Goal: Find contact information: Find contact information

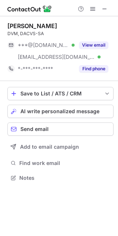
scroll to position [173, 118]
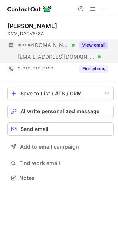
click at [90, 45] on button "View email" at bounding box center [93, 44] width 29 height 7
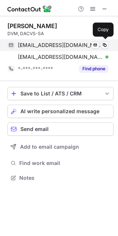
drag, startPoint x: 42, startPoint y: 48, endPoint x: 36, endPoint y: 45, distance: 6.8
click at [40, 45] on span "morganclaire14@gmail.com" at bounding box center [60, 45] width 85 height 7
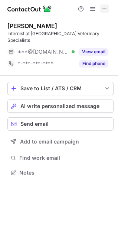
scroll to position [4, 4]
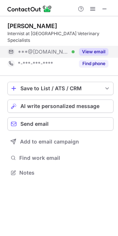
click at [98, 48] on button "View email" at bounding box center [93, 51] width 29 height 7
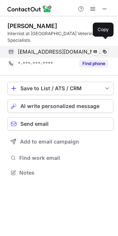
click at [36, 48] on span "llsartor@hotmail.com" at bounding box center [60, 51] width 85 height 7
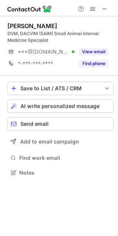
scroll to position [167, 118]
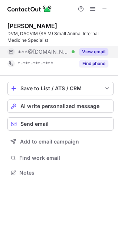
click at [104, 49] on button "View email" at bounding box center [93, 51] width 29 height 7
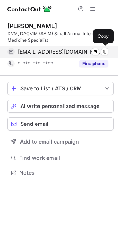
click at [53, 54] on span "laurelrk@gmail.com" at bounding box center [60, 51] width 85 height 7
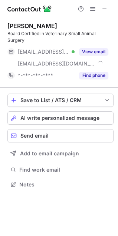
scroll to position [173, 118]
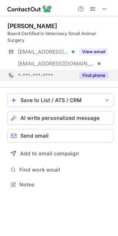
click at [94, 48] on button "View email" at bounding box center [93, 51] width 29 height 7
click at [74, 48] on div "***@lycosmail.com Verified" at bounding box center [46, 51] width 57 height 7
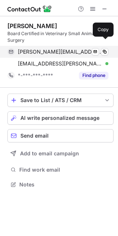
click at [66, 48] on span "laldrich@lycosmail.com" at bounding box center [60, 51] width 85 height 7
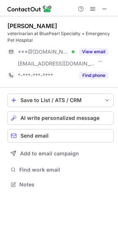
scroll to position [179, 118]
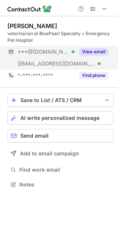
click at [96, 50] on button "View email" at bounding box center [93, 51] width 29 height 7
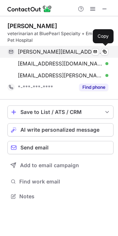
scroll to position [191, 118]
click at [51, 54] on span "[PERSON_NAME][EMAIL_ADDRESS][DOMAIN_NAME]" at bounding box center [60, 51] width 85 height 7
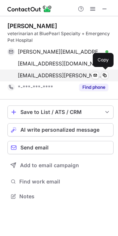
click at [58, 79] on div "[EMAIL_ADDRESS][PERSON_NAME][DOMAIN_NAME] Verified Send email Copy" at bounding box center [57, 76] width 101 height 12
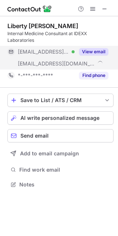
scroll to position [179, 118]
click at [86, 50] on button "View email" at bounding box center [93, 51] width 29 height 7
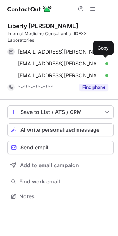
scroll to position [191, 118]
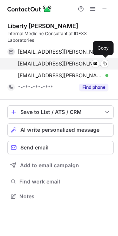
click at [54, 62] on span "[EMAIL_ADDRESS][PERSON_NAME][DOMAIN_NAME]" at bounding box center [60, 63] width 85 height 7
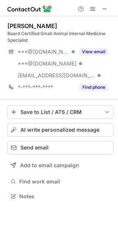
scroll to position [191, 118]
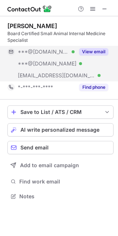
click at [104, 50] on button "View email" at bounding box center [93, 51] width 29 height 7
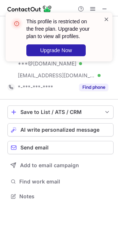
click at [104, 19] on span at bounding box center [106, 19] width 6 height 7
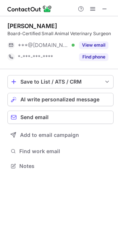
scroll to position [4, 4]
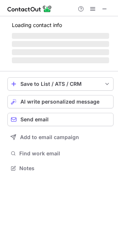
scroll to position [179, 118]
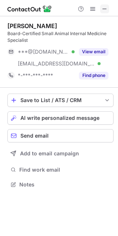
click at [107, 11] on span at bounding box center [104, 9] width 6 height 6
click at [101, 9] on span at bounding box center [104, 9] width 6 height 6
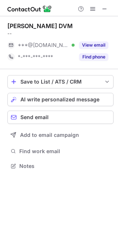
scroll to position [4, 4]
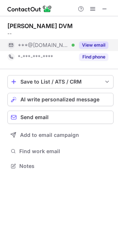
click at [93, 45] on button "View email" at bounding box center [93, 44] width 29 height 7
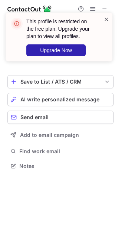
click at [107, 20] on span at bounding box center [106, 19] width 6 height 7
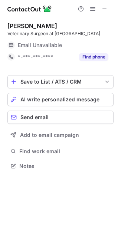
scroll to position [163, 118]
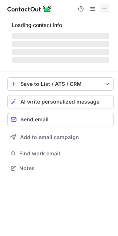
click at [107, 10] on span at bounding box center [104, 9] width 6 height 6
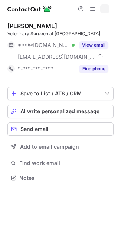
scroll to position [173, 118]
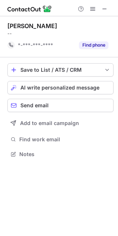
scroll to position [4, 4]
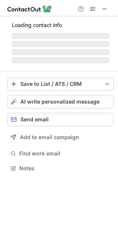
scroll to position [179, 118]
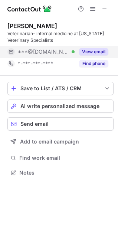
click at [91, 50] on button "View email" at bounding box center [93, 51] width 29 height 7
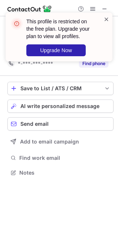
click at [105, 22] on span at bounding box center [106, 19] width 6 height 7
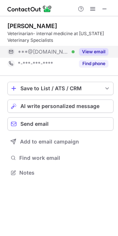
click at [51, 52] on span "***@[DOMAIN_NAME]" at bounding box center [43, 51] width 51 height 7
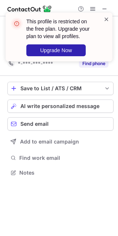
click at [106, 19] on span at bounding box center [106, 19] width 6 height 7
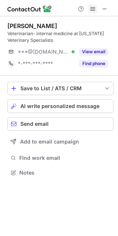
click at [90, 6] on span at bounding box center [93, 9] width 6 height 6
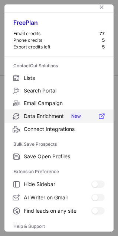
scroll to position [0, 0]
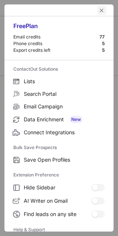
drag, startPoint x: 96, startPoint y: 11, endPoint x: 78, endPoint y: 18, distance: 19.0
click at [98, 11] on span "left-button" at bounding box center [101, 10] width 6 height 6
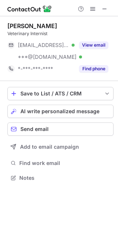
scroll to position [173, 118]
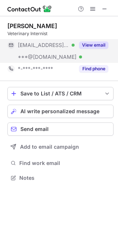
click at [100, 46] on button "View email" at bounding box center [93, 44] width 29 height 7
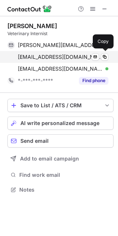
click at [31, 60] on span "nfein@yahoo.com" at bounding box center [60, 57] width 85 height 7
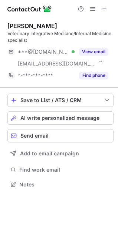
scroll to position [179, 118]
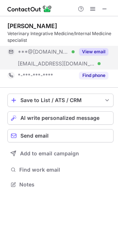
click at [96, 49] on button "View email" at bounding box center [93, 51] width 29 height 7
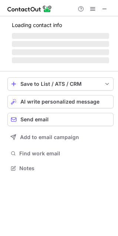
scroll to position [179, 118]
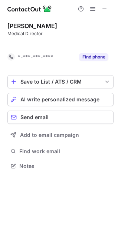
scroll to position [4, 4]
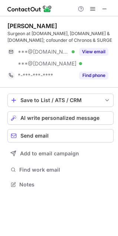
scroll to position [179, 118]
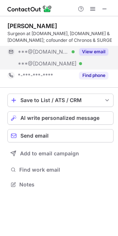
click at [90, 47] on div "View email" at bounding box center [91, 52] width 34 height 12
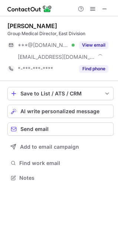
scroll to position [173, 118]
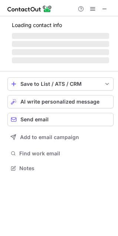
scroll to position [173, 118]
click at [105, 6] on span at bounding box center [104, 9] width 6 height 6
